Goal: Check status: Check status

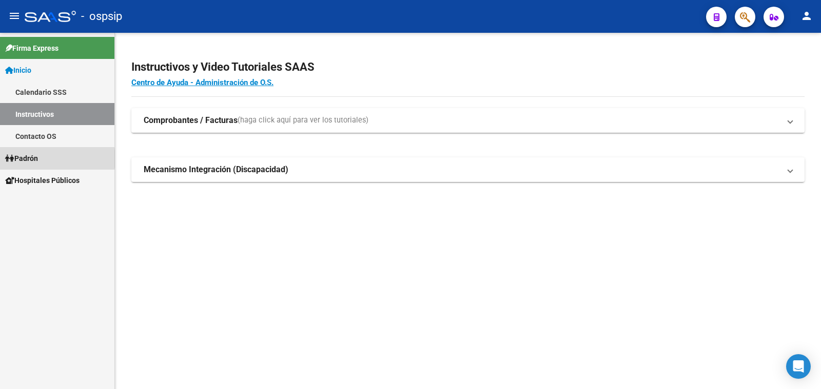
click at [38, 159] on span "Padrón" at bounding box center [21, 158] width 33 height 11
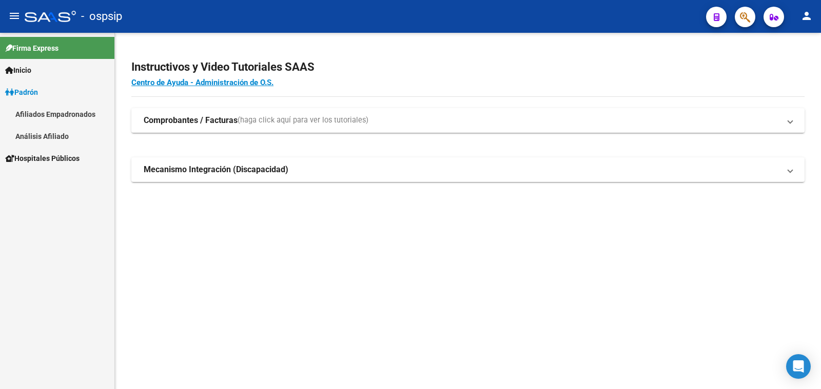
click at [54, 137] on link "Análisis Afiliado" at bounding box center [57, 136] width 114 height 22
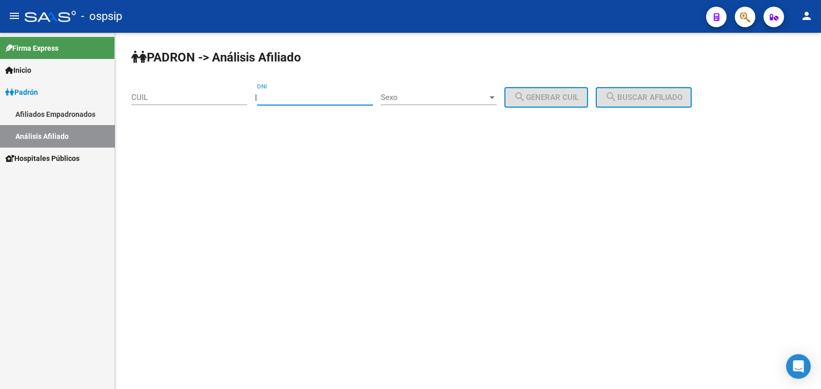
click at [302, 93] on input "DNI" at bounding box center [315, 97] width 116 height 9
paste input "25445236"
type input "25445236"
click at [458, 94] on span "Sexo" at bounding box center [434, 97] width 107 height 9
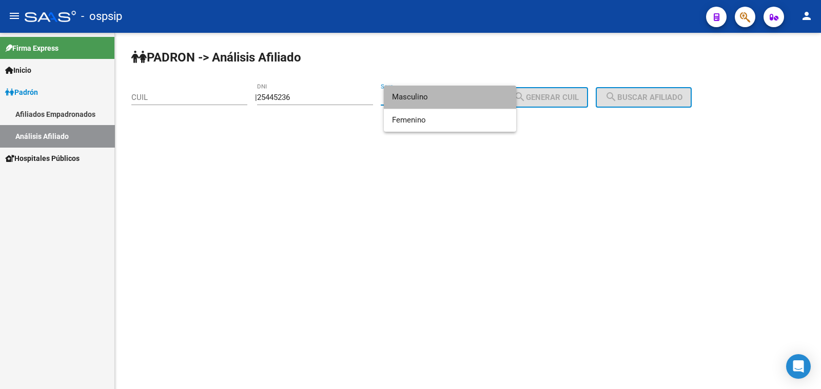
click at [458, 94] on span "Masculino" at bounding box center [450, 97] width 116 height 23
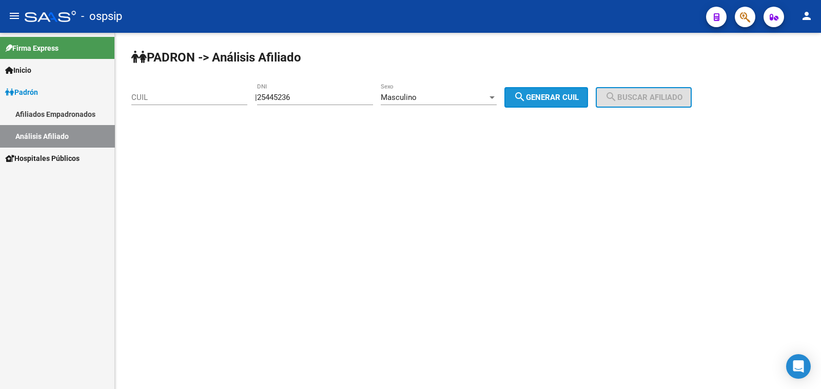
click at [557, 95] on span "search Generar CUIL" at bounding box center [546, 97] width 65 height 9
type input "20-25445236-0"
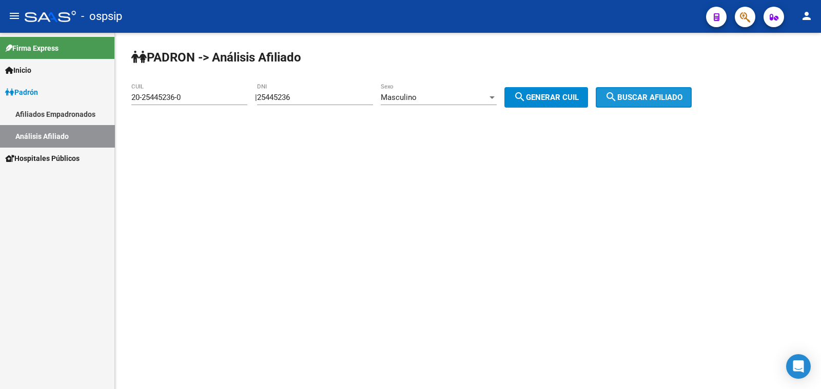
click at [636, 99] on span "search Buscar afiliado" at bounding box center [643, 97] width 77 height 9
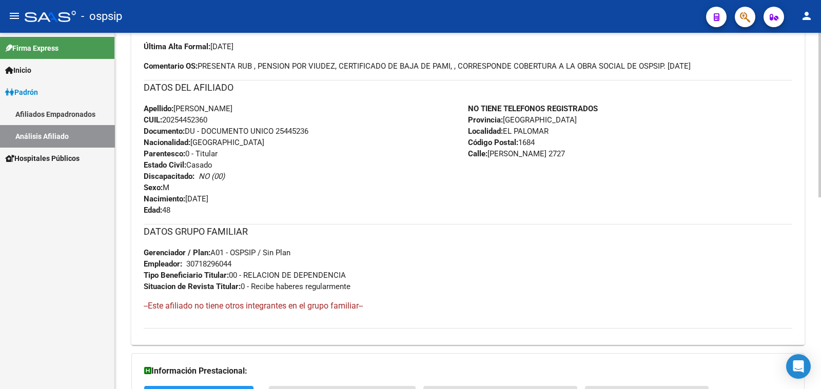
scroll to position [64, 0]
